Goal: Information Seeking & Learning: Find specific fact

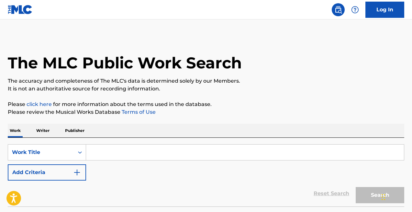
click at [114, 154] on input "Search Form" at bounding box center [245, 152] width 318 height 16
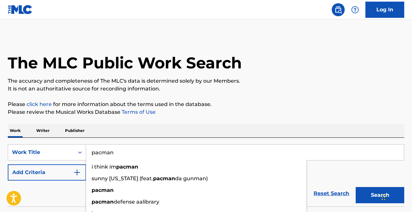
type input "pacman"
click at [49, 171] on button "Add Criteria" at bounding box center [47, 172] width 78 height 16
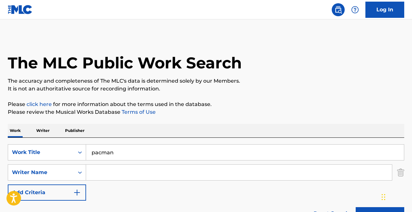
click at [103, 166] on input "Search Form" at bounding box center [239, 172] width 306 height 16
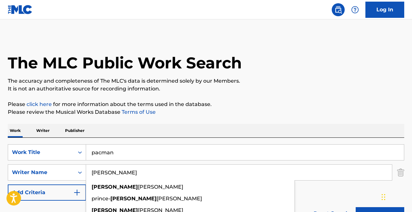
click at [355, 207] on button "Search" at bounding box center [379, 215] width 49 height 16
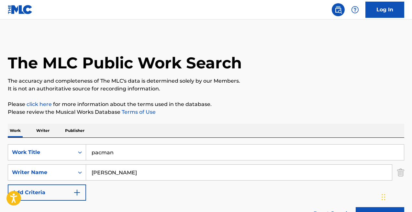
scroll to position [69, 0]
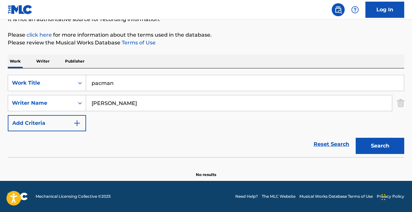
click at [387, 143] on button "Search" at bounding box center [379, 145] width 49 height 16
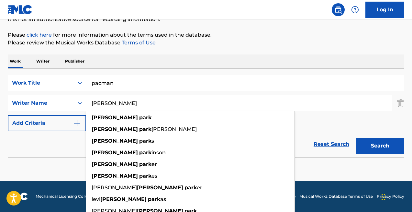
drag, startPoint x: 150, startPoint y: 103, endPoint x: 77, endPoint y: 103, distance: 73.1
click at [77, 103] on div "SearchWithCriteriaae3dc0a9-364f-4319-a1bf-ed23f6109aa9 Writer Name [PERSON_NAME…" at bounding box center [206, 103] width 396 height 16
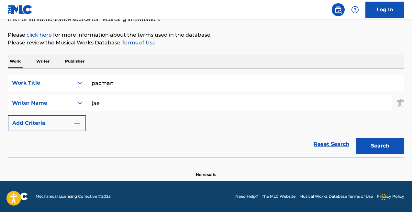
type input "jae"
click at [355, 137] on button "Search" at bounding box center [379, 145] width 49 height 16
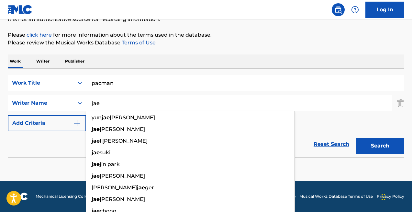
click at [297, 36] on p "Please click here for more information about the terms used in the database." at bounding box center [206, 35] width 396 height 8
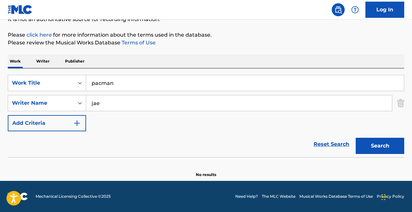
click at [373, 147] on button "Search" at bounding box center [379, 145] width 49 height 16
click at [402, 103] on img "Search Form" at bounding box center [400, 103] width 7 height 16
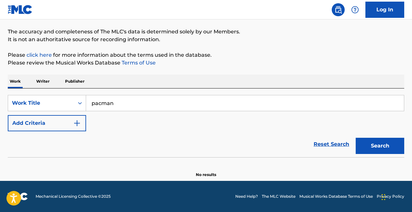
scroll to position [49, 0]
click at [375, 146] on button "Search" at bounding box center [379, 145] width 49 height 16
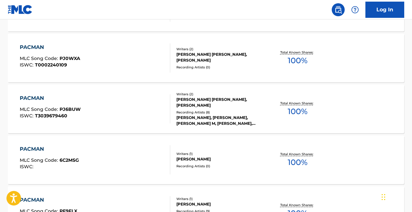
scroll to position [494, 0]
